Goal: Information Seeking & Learning: Learn about a topic

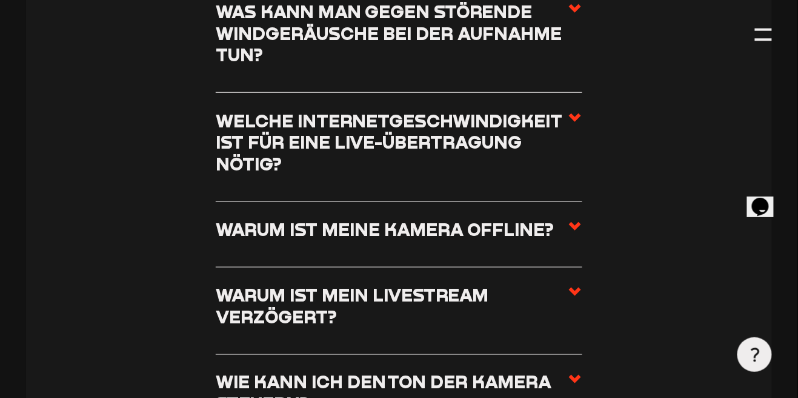
scroll to position [1471, 0]
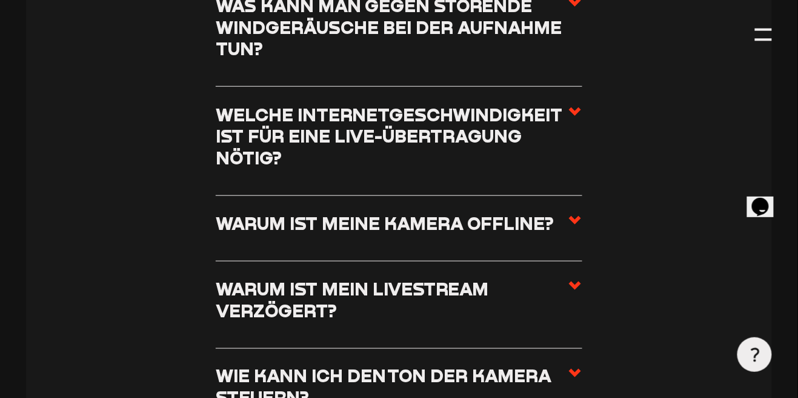
click at [573, 115] on icon at bounding box center [575, 111] width 15 height 15
click at [0, 0] on input "Welche Internetgeschwindigkeit ist für eine Live-Übertragung nötig?" at bounding box center [0, 0] width 0 height 0
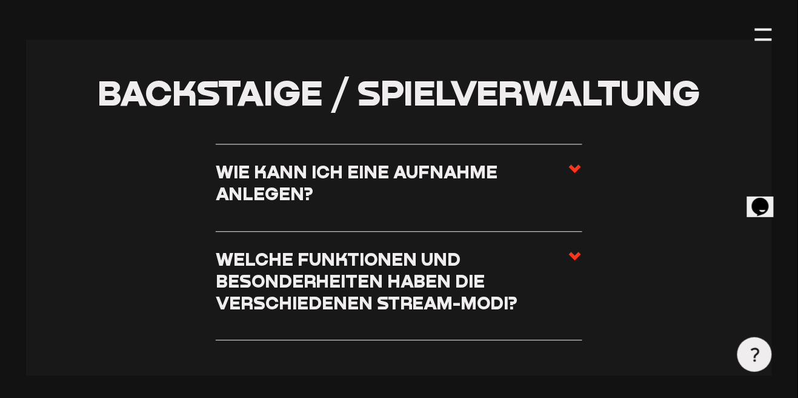
scroll to position [3176, 0]
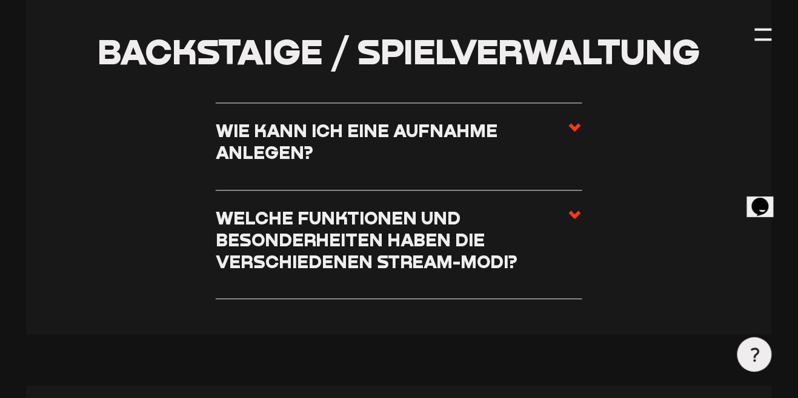
click at [576, 219] on icon at bounding box center [575, 214] width 15 height 15
click at [0, 0] on input "Welche Funktionen und Besonderheiten haben die verschiedenen Stream-Modi?" at bounding box center [0, 0] width 0 height 0
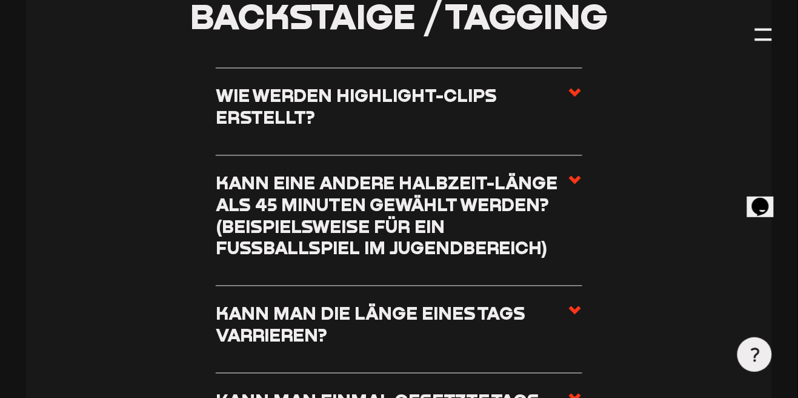
scroll to position [4234, 0]
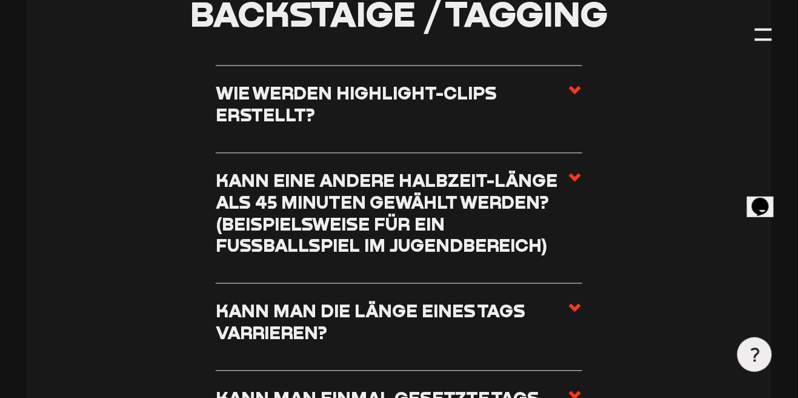
click at [578, 92] on icon at bounding box center [575, 90] width 15 height 15
click at [0, 0] on input "Wie werden Highlight-Clips erstellt?" at bounding box center [0, 0] width 0 height 0
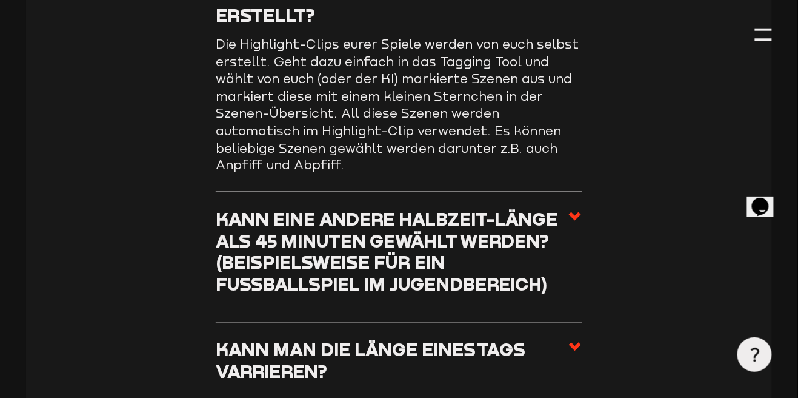
scroll to position [4167, 0]
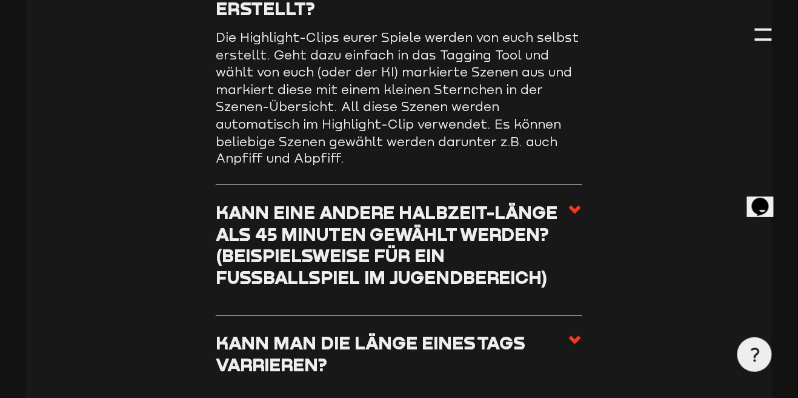
click at [561, 202] on h3 "Kann eine andere Halbzeit-Länge als 45 Minuten gewählt werden? (beispielsweise …" at bounding box center [392, 245] width 352 height 87
click at [0, 0] on input "Kann eine andere Halbzeit-Länge als 45 Minuten gewählt werden? (beispielsweise …" at bounding box center [0, 0] width 0 height 0
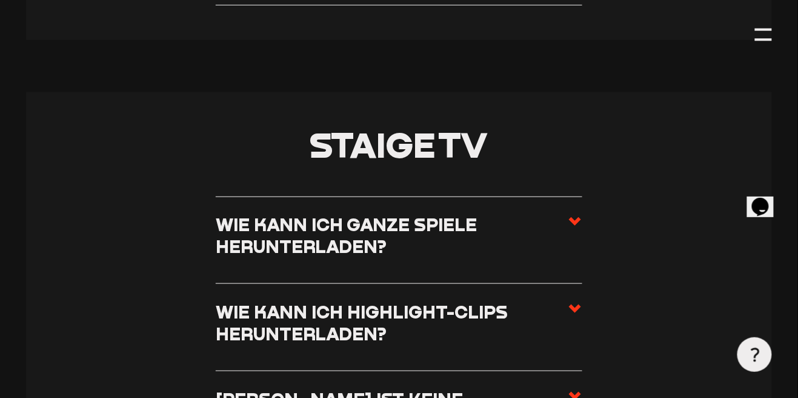
scroll to position [5150, 0]
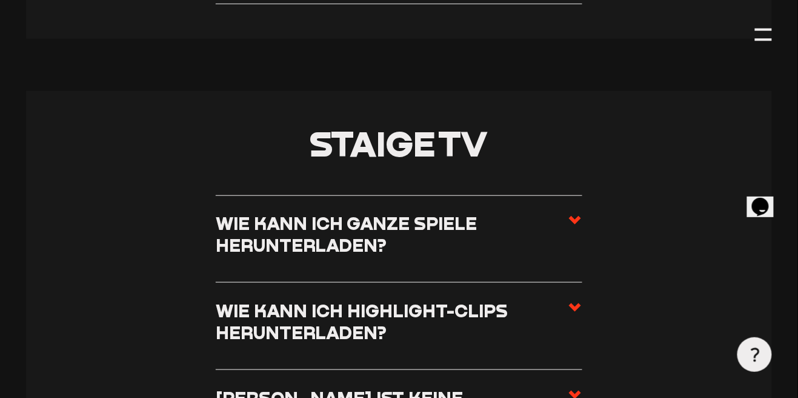
click at [575, 216] on use at bounding box center [575, 220] width 12 height 8
click at [0, 0] on input "Wie kann ich ganze Spiele herunterladen?" at bounding box center [0, 0] width 0 height 0
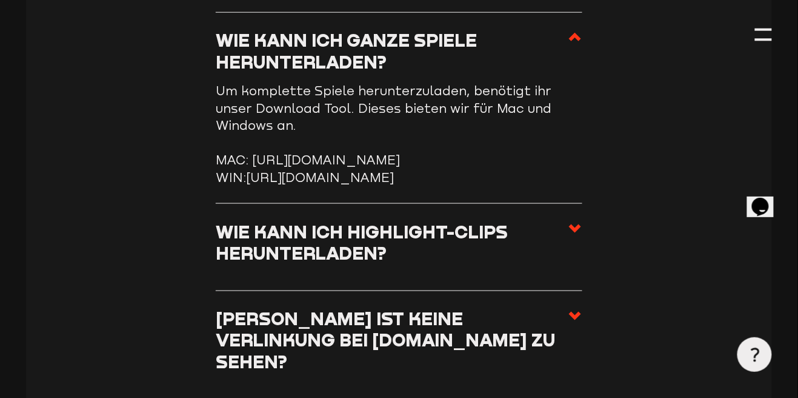
scroll to position [5283, 0]
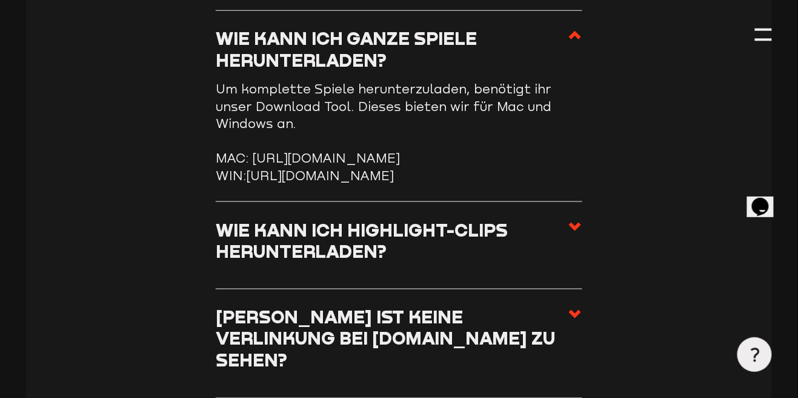
click at [568, 249] on span at bounding box center [575, 245] width 15 height 52
click at [0, 0] on input "Wie kann ich Highlight-Clips herunterladen?" at bounding box center [0, 0] width 0 height 0
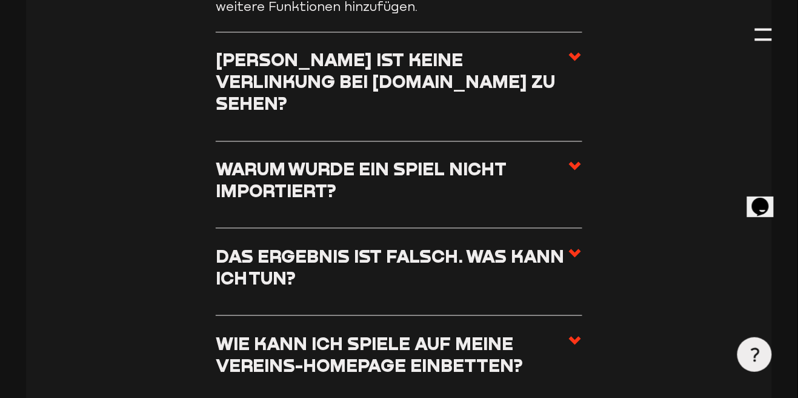
scroll to position [5505, 0]
click at [579, 245] on icon at bounding box center [575, 252] width 15 height 15
click at [0, 0] on input "Das Ergebnis ist falsch. Was kann ich tun?" at bounding box center [0, 0] width 0 height 0
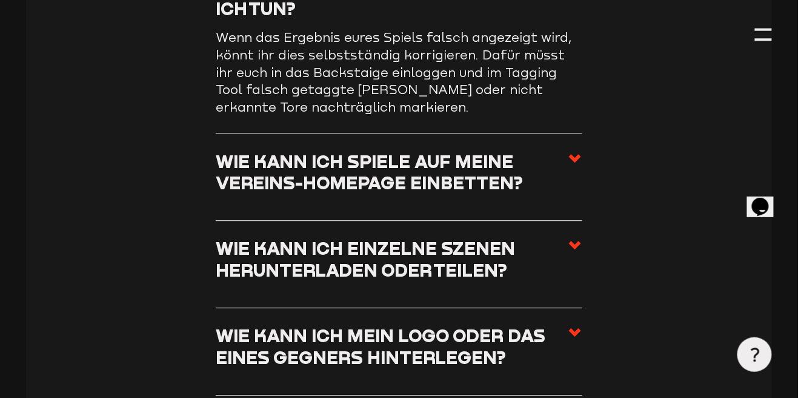
scroll to position [5704, 0]
click at [567, 238] on h3 "Wie kann ich einzelne Szenen herunterladen oder teilen?" at bounding box center [392, 259] width 352 height 43
click at [0, 0] on input "Wie kann ich einzelne Szenen herunterladen oder teilen?" at bounding box center [0, 0] width 0 height 0
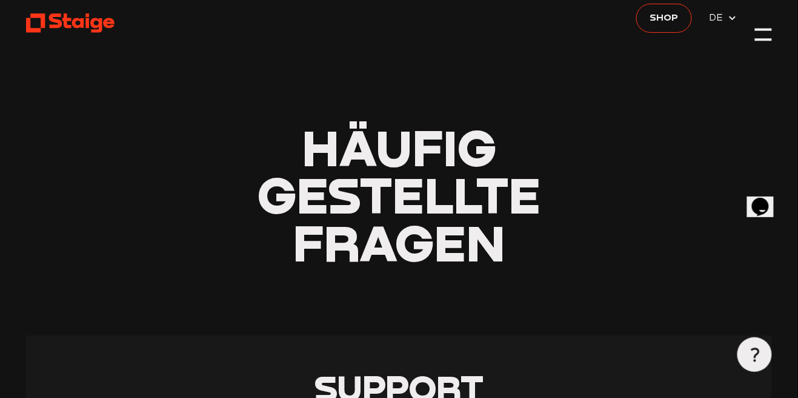
scroll to position [0, 0]
